Goal: Transaction & Acquisition: Purchase product/service

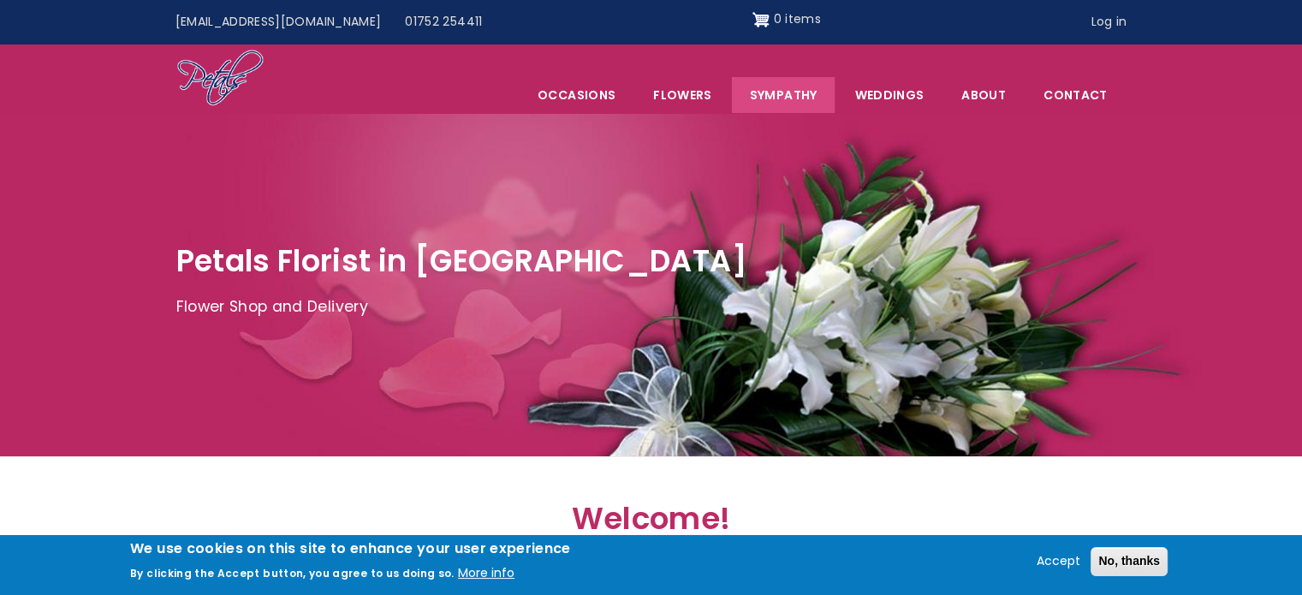
click at [784, 95] on link "Sympathy" at bounding box center [784, 95] width 104 height 36
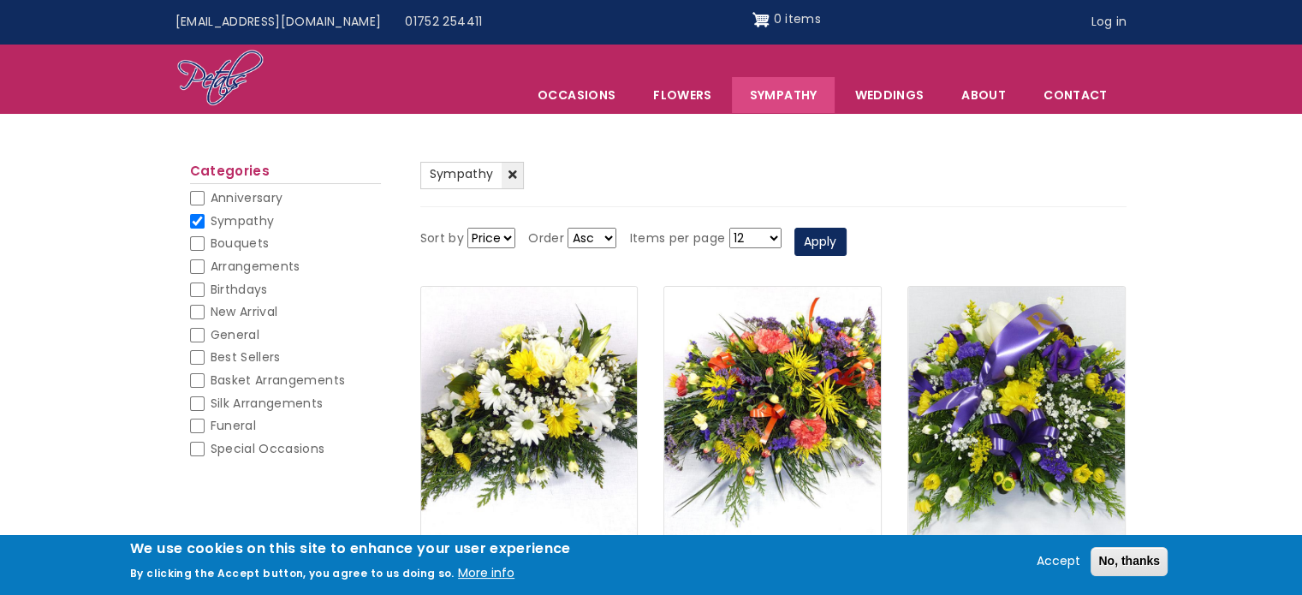
click at [191, 418] on li "Funeral Funeral" at bounding box center [285, 429] width 191 height 23
click at [197, 421] on input "Funeral" at bounding box center [197, 426] width 15 height 15
checkbox input "false"
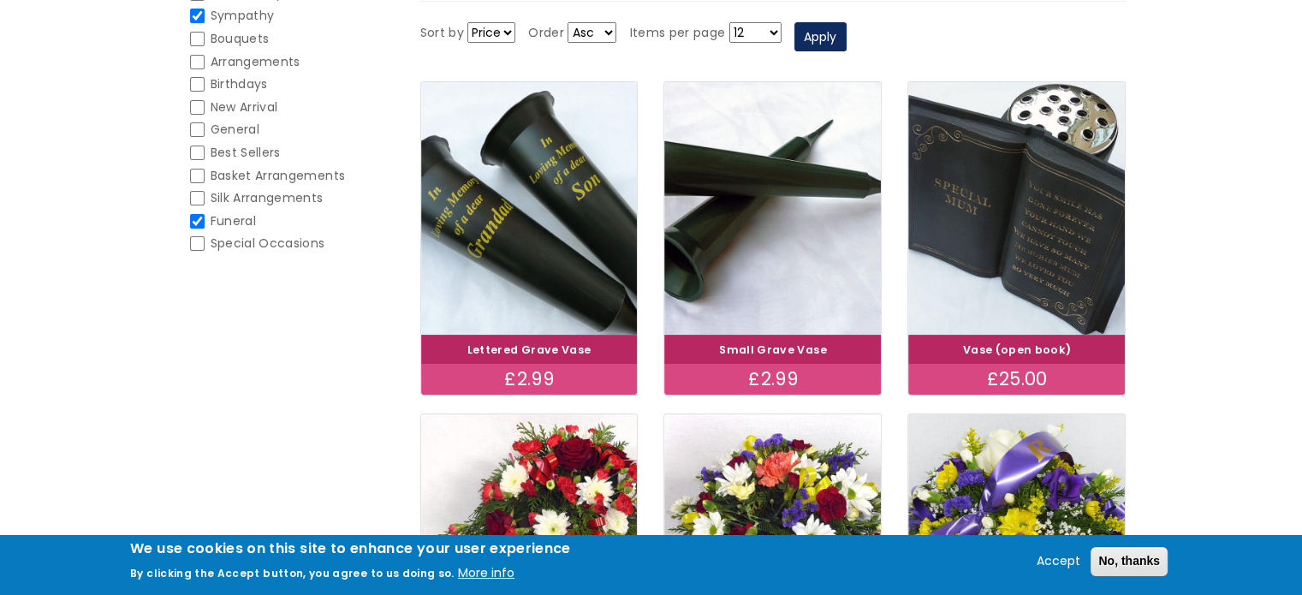
scroll to position [205, 0]
